Goal: Information Seeking & Learning: Find specific fact

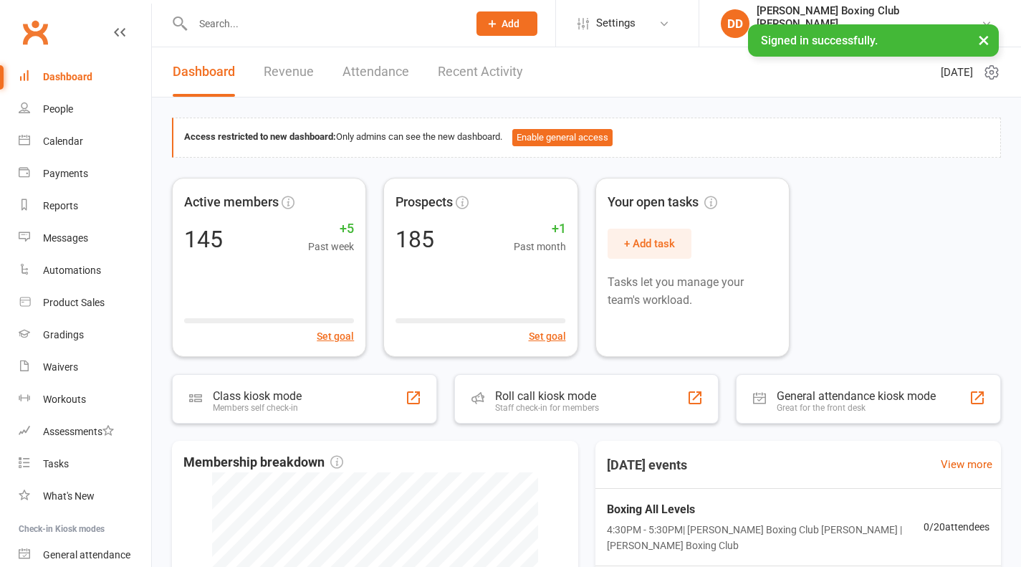
click at [64, 365] on div "Waivers" at bounding box center [60, 366] width 35 height 11
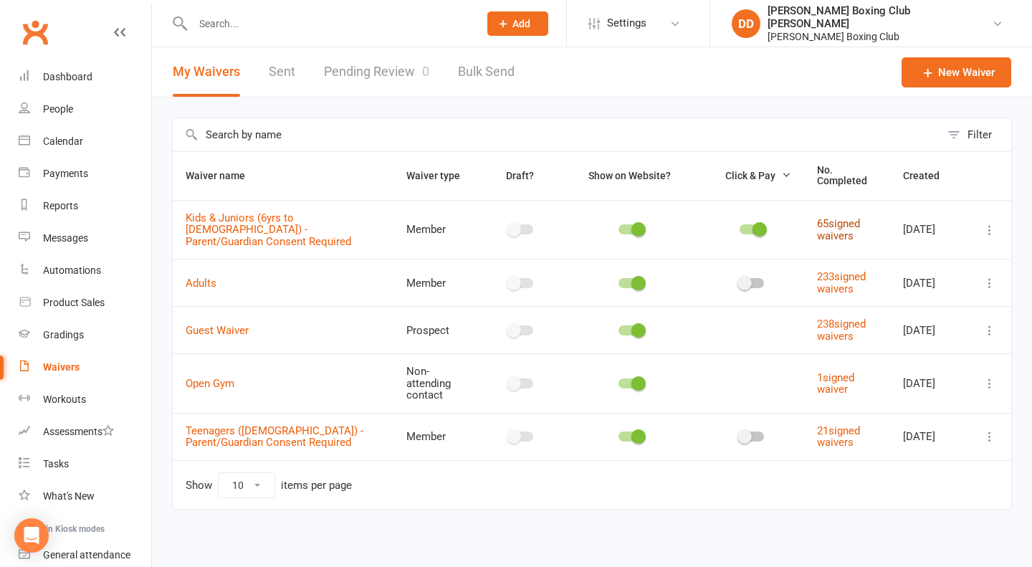
click at [821, 221] on link "65 signed waivers" at bounding box center [838, 229] width 43 height 25
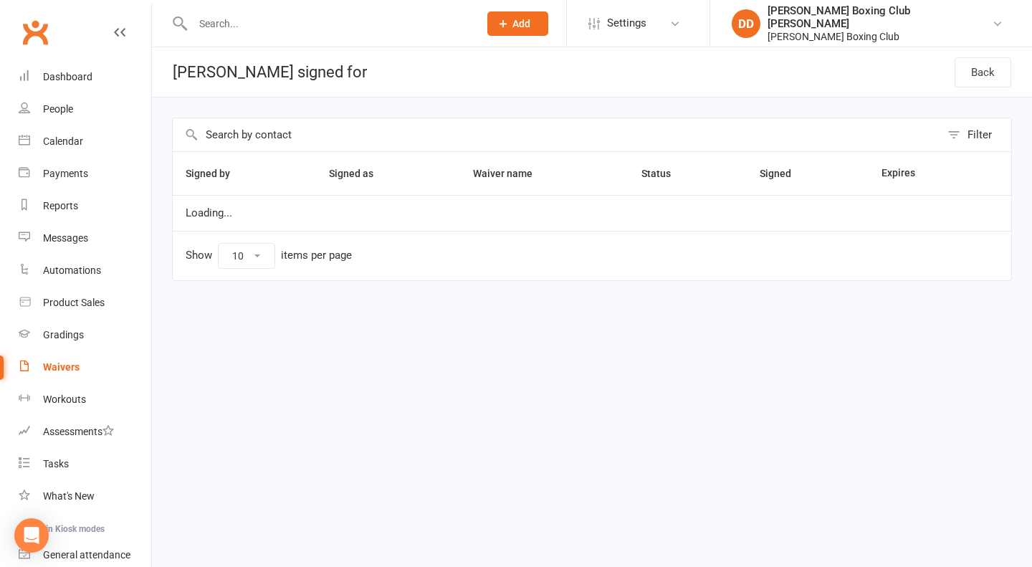
select select "100"
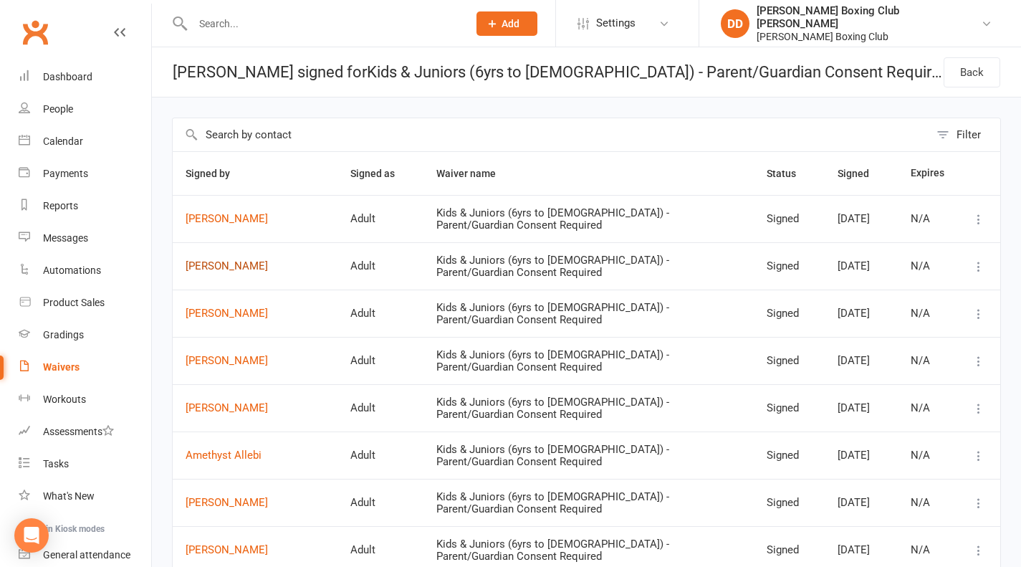
click at [236, 269] on link "[PERSON_NAME]" at bounding box center [255, 266] width 139 height 12
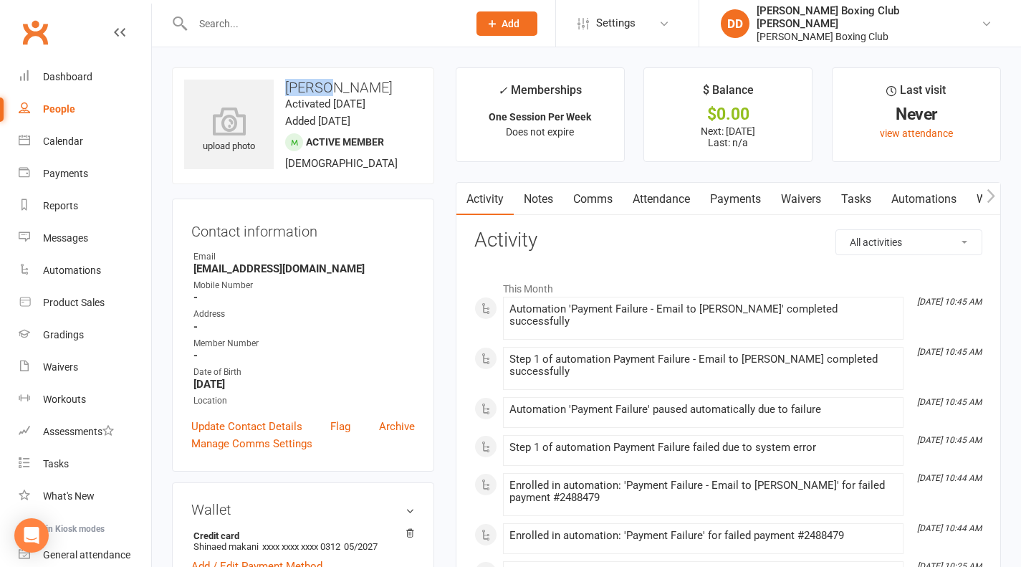
drag, startPoint x: 285, startPoint y: 87, endPoint x: 322, endPoint y: 90, distance: 36.7
click at [322, 90] on h3 "[PERSON_NAME]" at bounding box center [303, 88] width 238 height 16
copy h3 "Tygris"
select select "100"
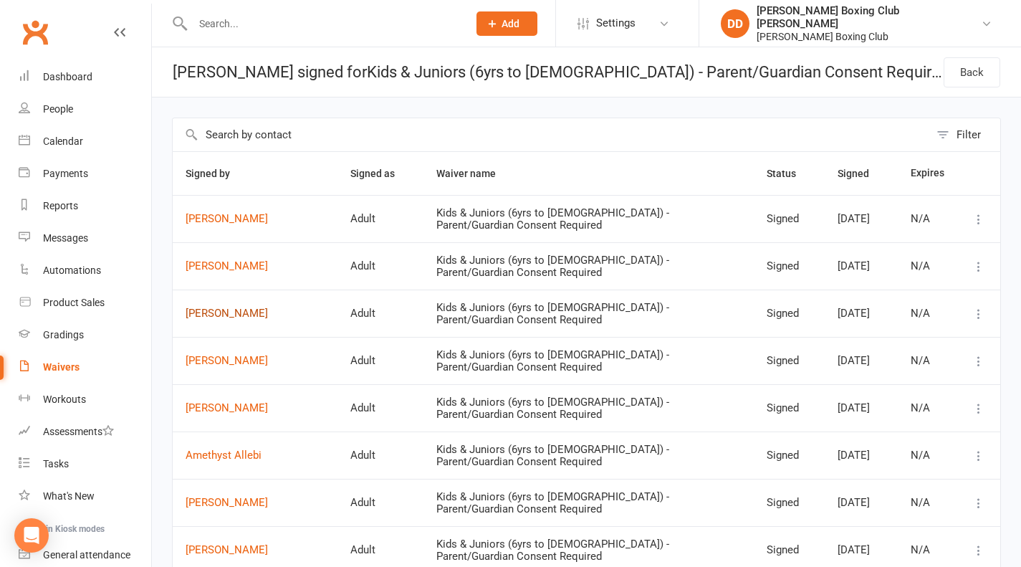
click at [225, 312] on link "[PERSON_NAME]" at bounding box center [255, 313] width 139 height 12
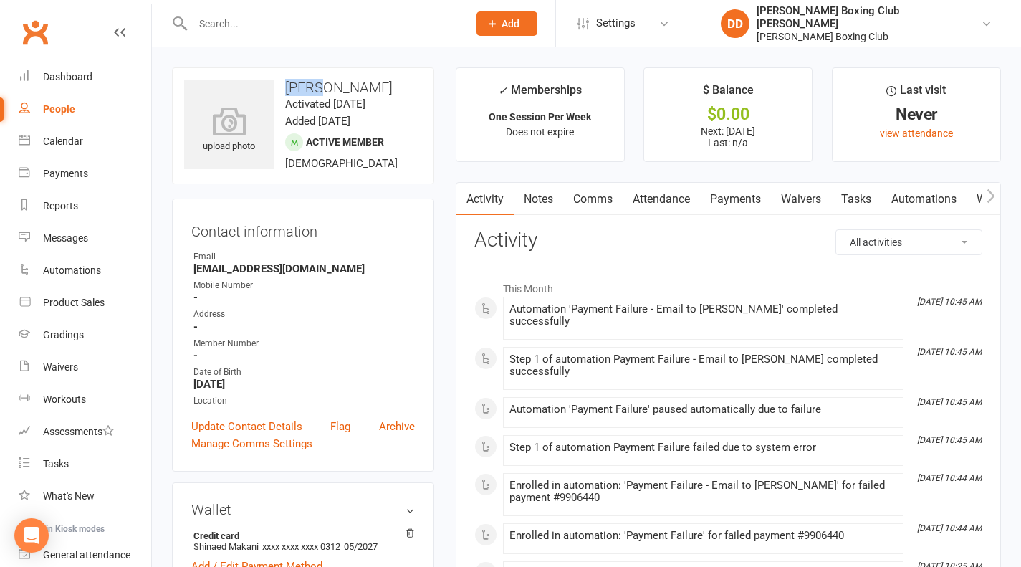
drag, startPoint x: 285, startPoint y: 87, endPoint x: 325, endPoint y: 90, distance: 39.5
click at [325, 90] on h3 "[PERSON_NAME]" at bounding box center [303, 88] width 238 height 16
copy h3 "Ohana"
